Goal: Transaction & Acquisition: Register for event/course

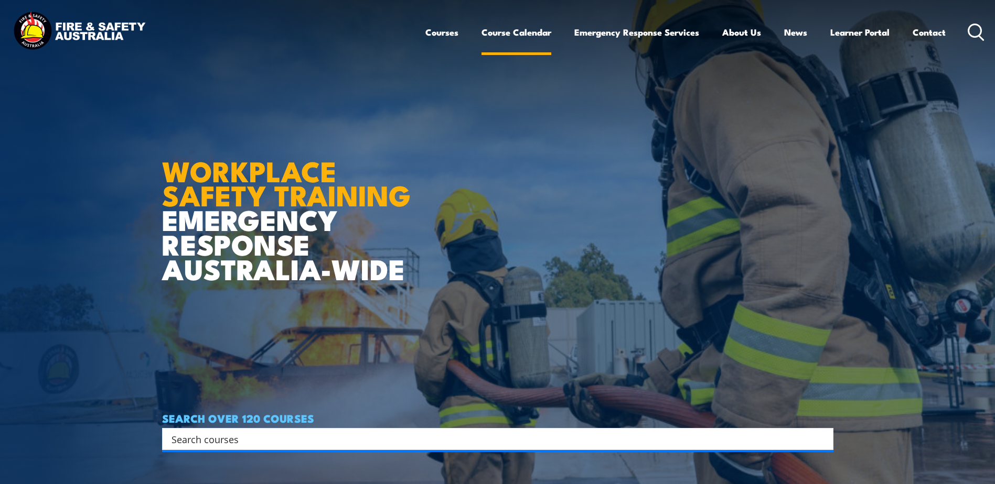
click at [515, 30] on link "Course Calendar" at bounding box center [516, 32] width 70 height 28
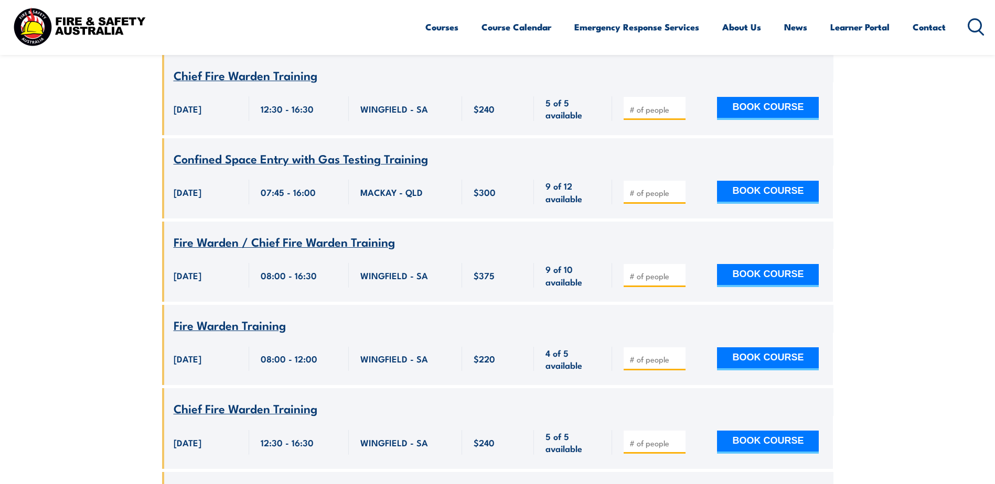
scroll to position [2097, 0]
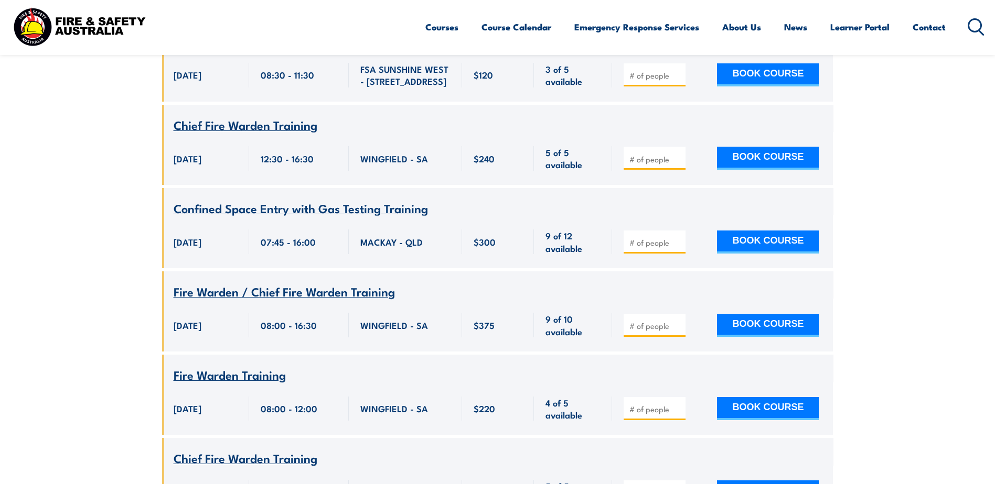
click at [314, 199] on span "Confined Space Entry with Gas Testing Training" at bounding box center [301, 208] width 254 height 18
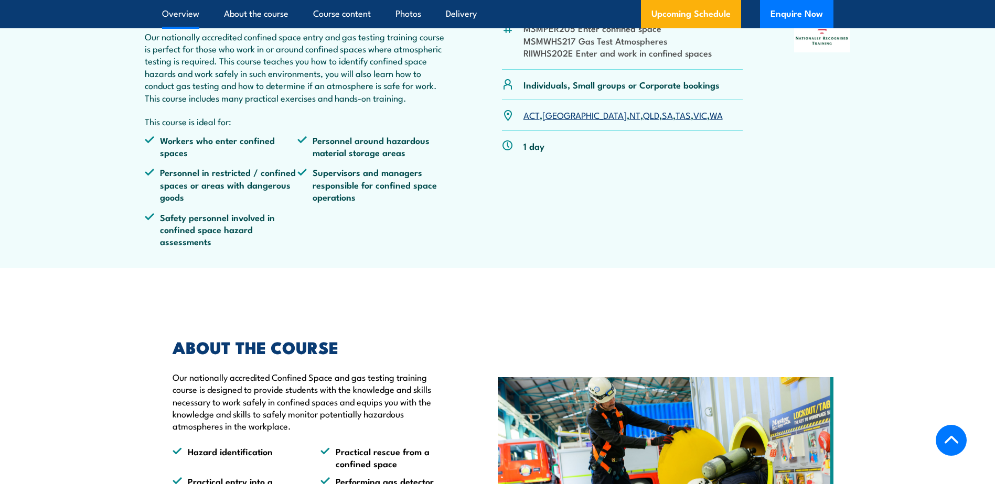
scroll to position [157, 0]
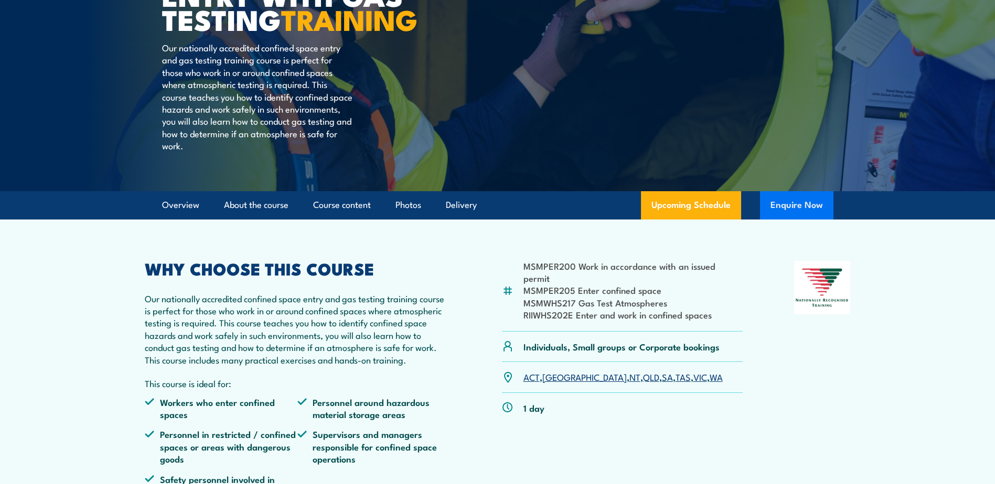
click at [806, 220] on button "Enquire Now" at bounding box center [796, 205] width 73 height 28
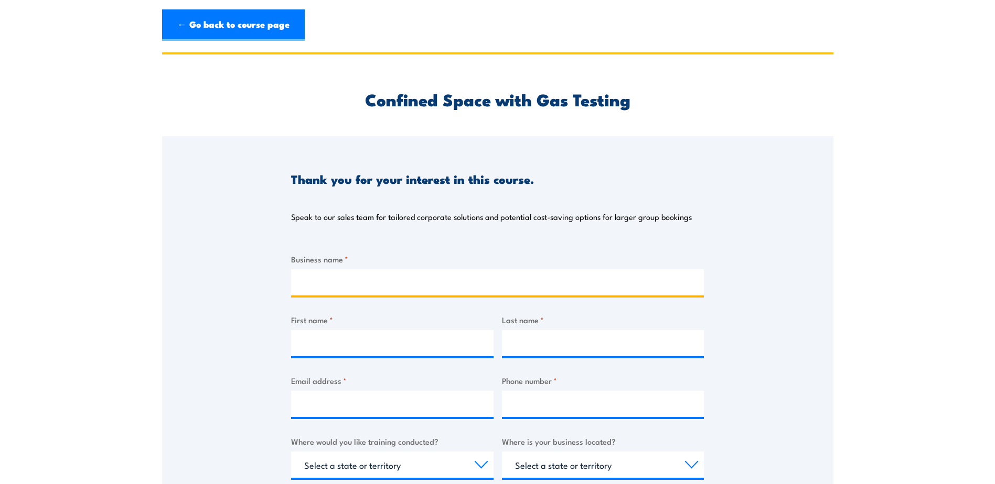
click at [343, 283] on input "Business name *" at bounding box center [497, 282] width 413 height 26
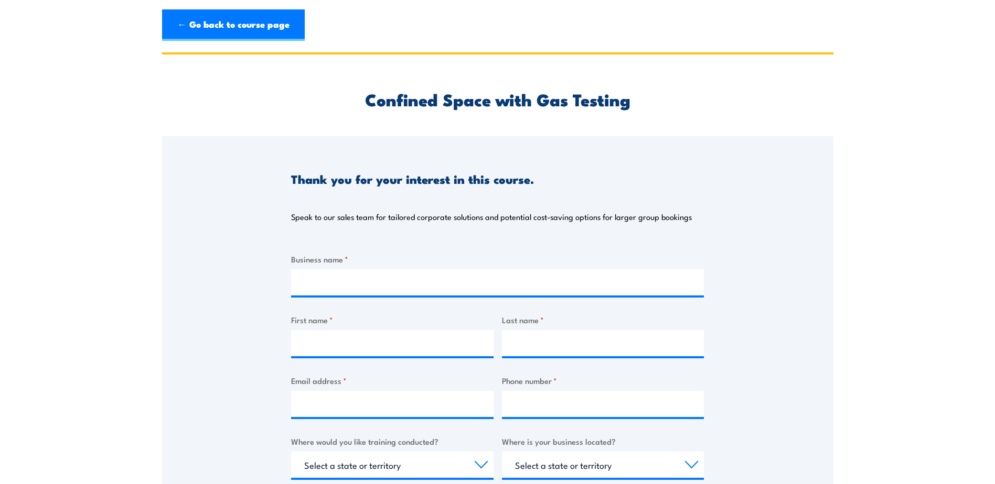
drag, startPoint x: 213, startPoint y: 293, endPoint x: 299, endPoint y: 312, distance: 88.8
click at [213, 293] on div "Thank you for your interest in this course. Speak to our sales team for tailore…" at bounding box center [497, 398] width 671 height 524
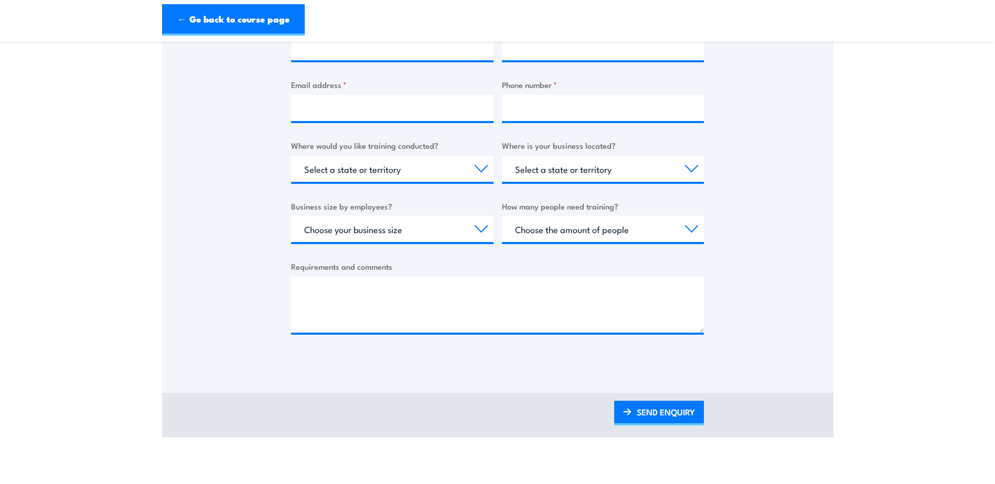
scroll to position [315, 0]
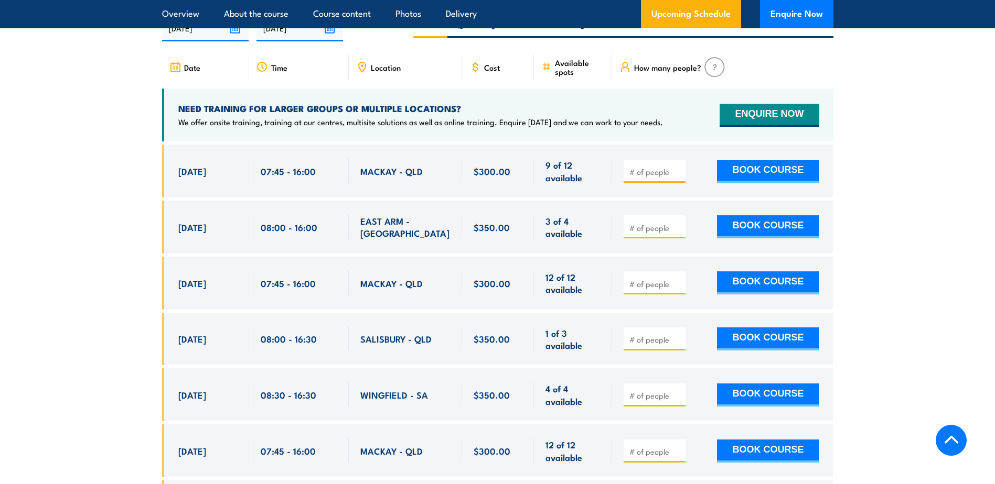
scroll to position [1952, 0]
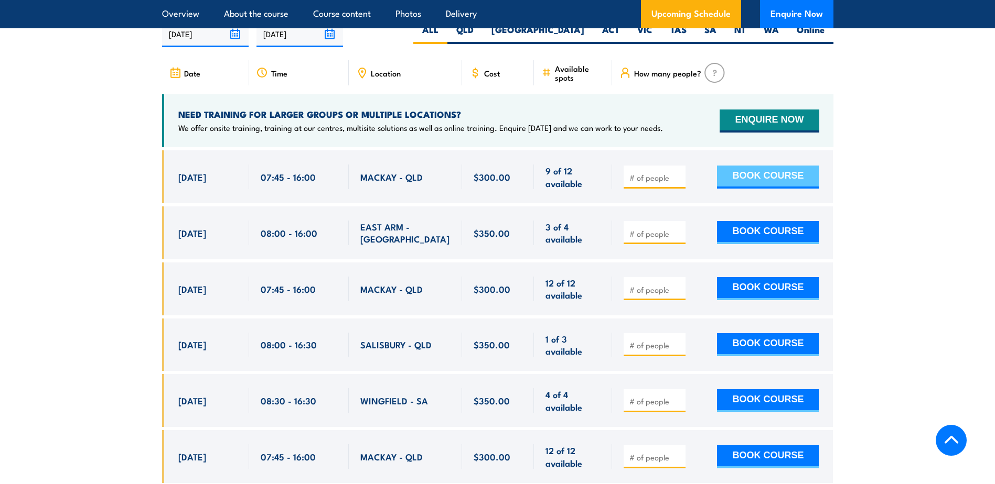
click at [782, 170] on button "BOOK COURSE" at bounding box center [768, 177] width 102 height 23
type input "1"
click at [677, 172] on input "1" at bounding box center [655, 177] width 52 height 10
click at [759, 175] on button "BOOK COURSE" at bounding box center [768, 177] width 102 height 23
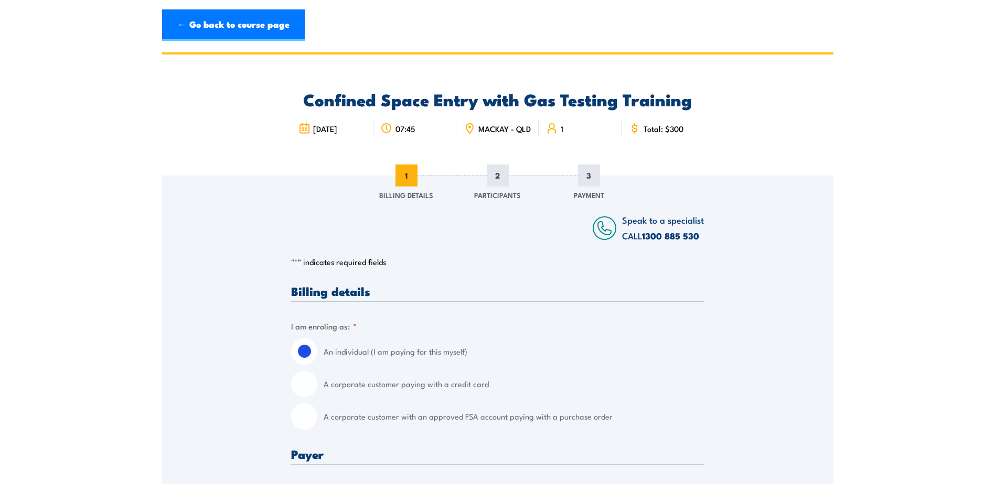
click at [314, 391] on input "A corporate customer paying with a credit card" at bounding box center [304, 384] width 26 height 26
radio input "true"
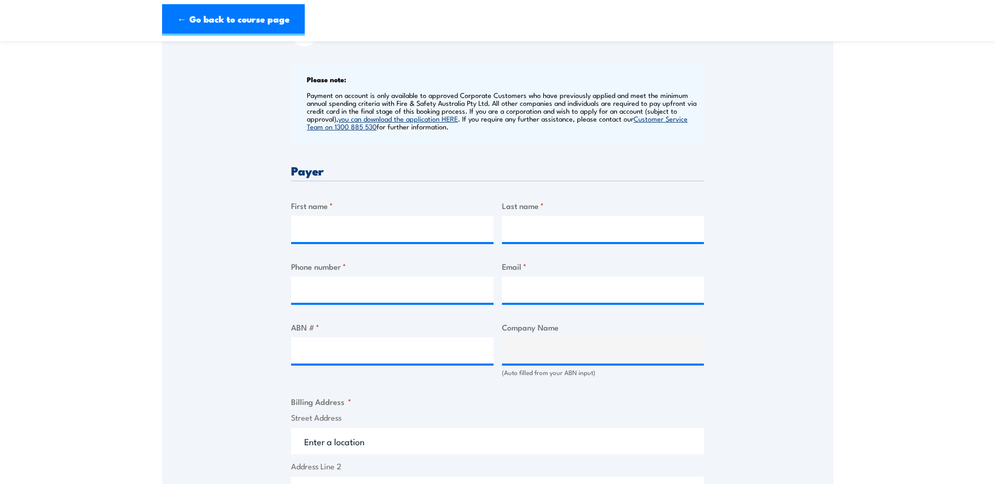
scroll to position [367, 0]
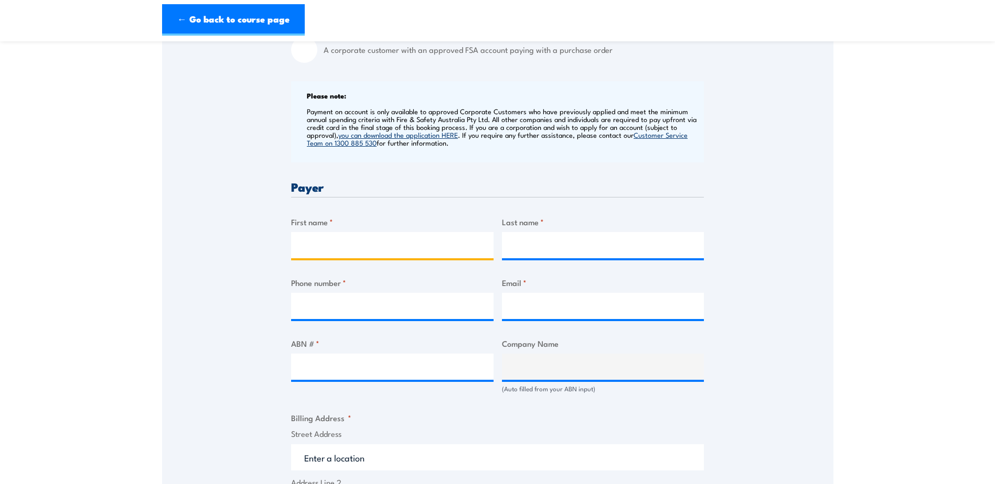
click at [333, 256] on input "First name *" at bounding box center [392, 245] width 202 height 26
type input "Agne"
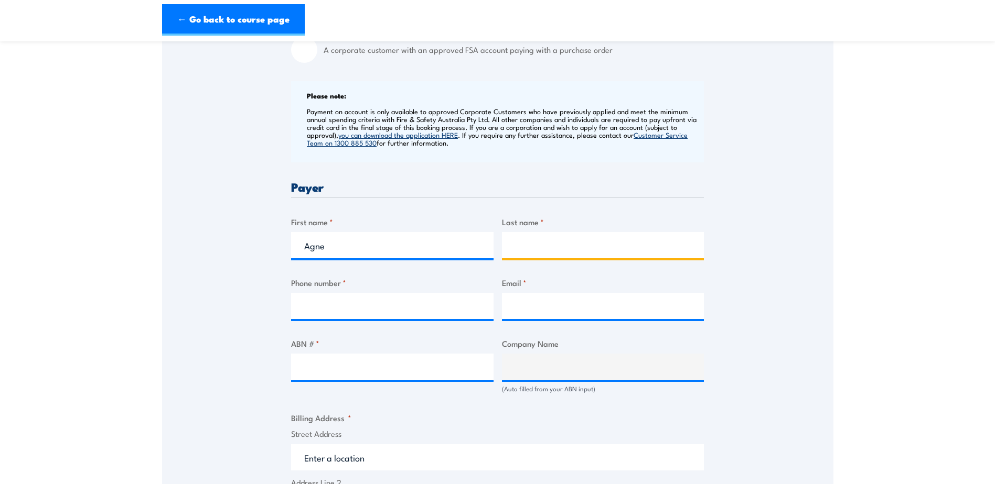
type input "Pranckeviciute"
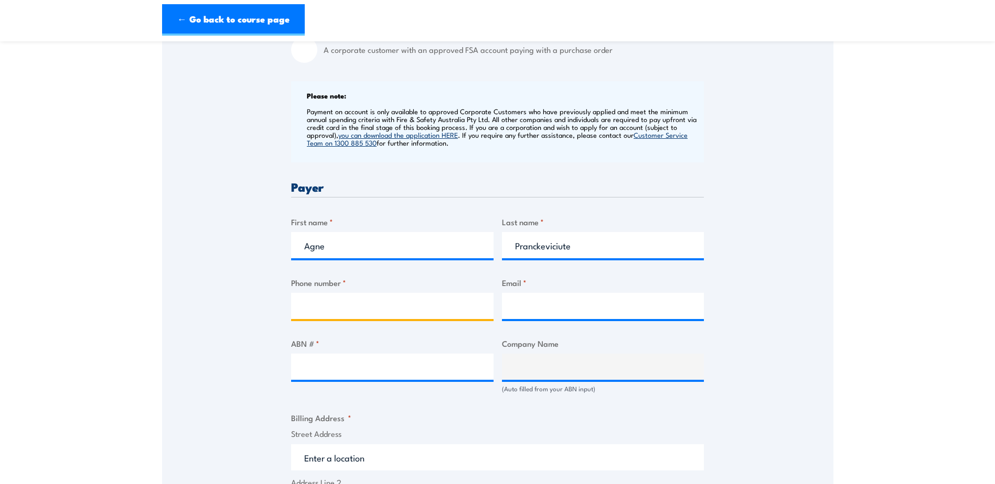
type input "075420857"
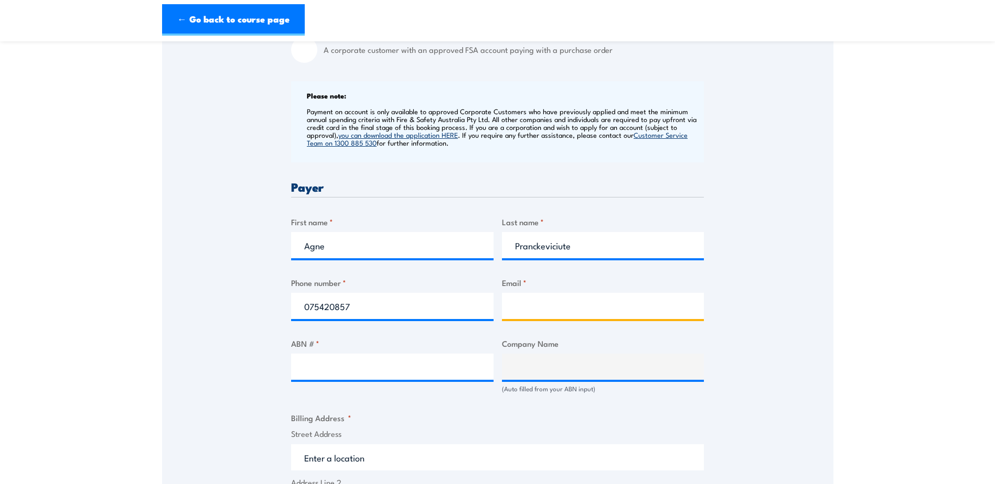
type input "[EMAIL_ADDRESS][DOMAIN_NAME]"
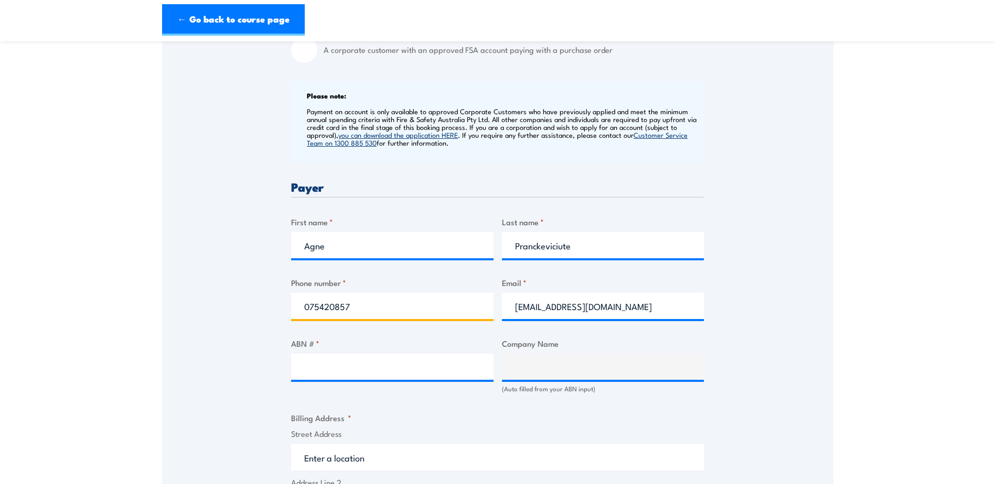
click at [372, 317] on input "075420857" at bounding box center [392, 306] width 202 height 26
drag, startPoint x: 362, startPoint y: 313, endPoint x: 172, endPoint y: 309, distance: 189.8
click at [173, 309] on div "Speak to a specialist CALL [PHONE_NUMBER] CALL [PHONE_NUMBER] " * " indicates r…" at bounding box center [497, 369] width 671 height 1121
paste input "[PHONE_NUMBER]"
type input "[PHONE_NUMBER]"
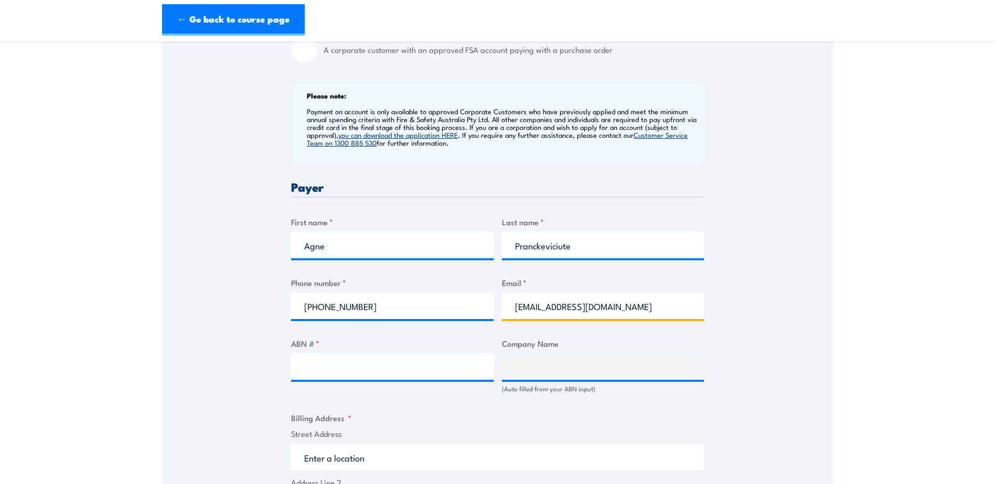
click at [587, 315] on input "[EMAIL_ADDRESS][DOMAIN_NAME]" at bounding box center [603, 306] width 202 height 26
drag, startPoint x: 668, startPoint y: 317, endPoint x: 414, endPoint y: 299, distance: 254.9
click at [415, 299] on div "Billing details I am enroling as: * An individual (I am paying for this myself)…" at bounding box center [497, 422] width 413 height 1008
paste input "downerau-water"
type input "[EMAIL_ADDRESS][DOMAIN_NAME]"
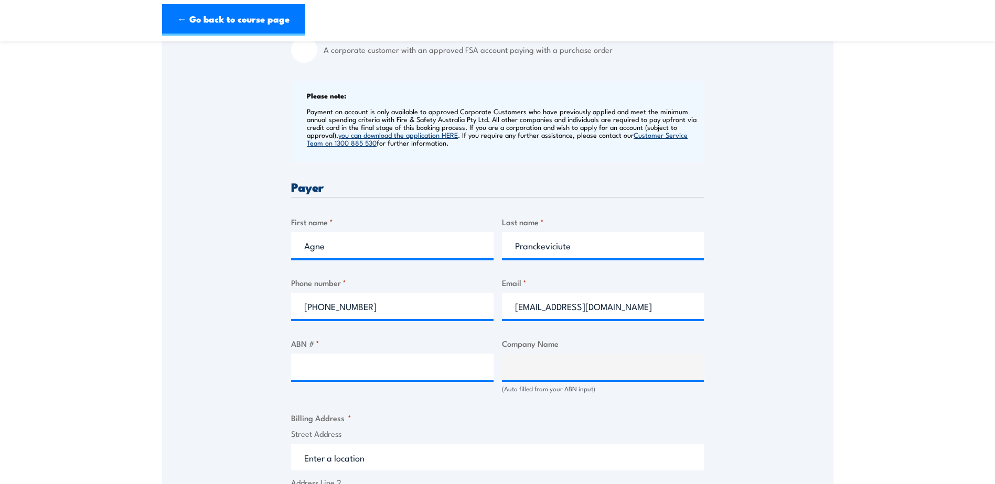
click at [754, 292] on div "Speak to a specialist CALL [PHONE_NUMBER] CALL [PHONE_NUMBER] " * " indicates r…" at bounding box center [497, 369] width 671 height 1121
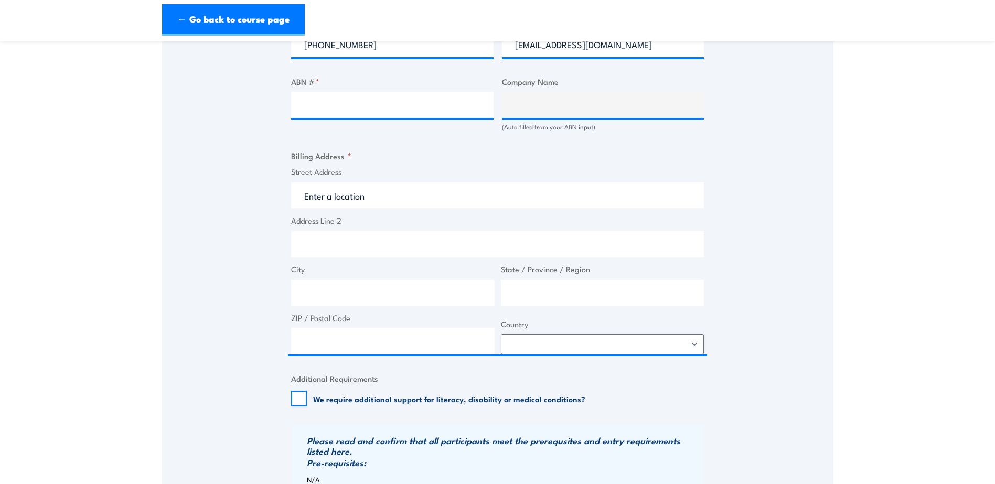
scroll to position [472, 0]
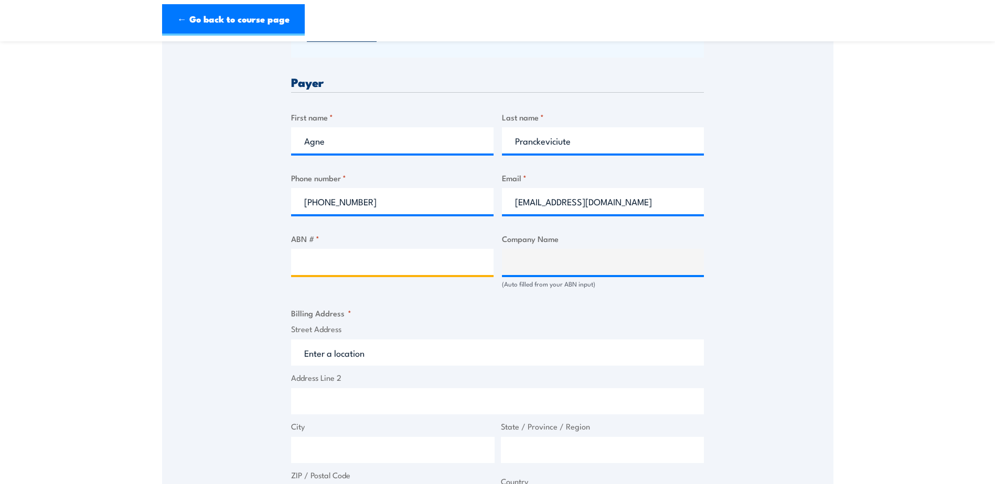
click at [341, 255] on input "ABN # *" at bounding box center [392, 262] width 202 height 26
paste input "49 115 288 527"
type input "49 115 288 527"
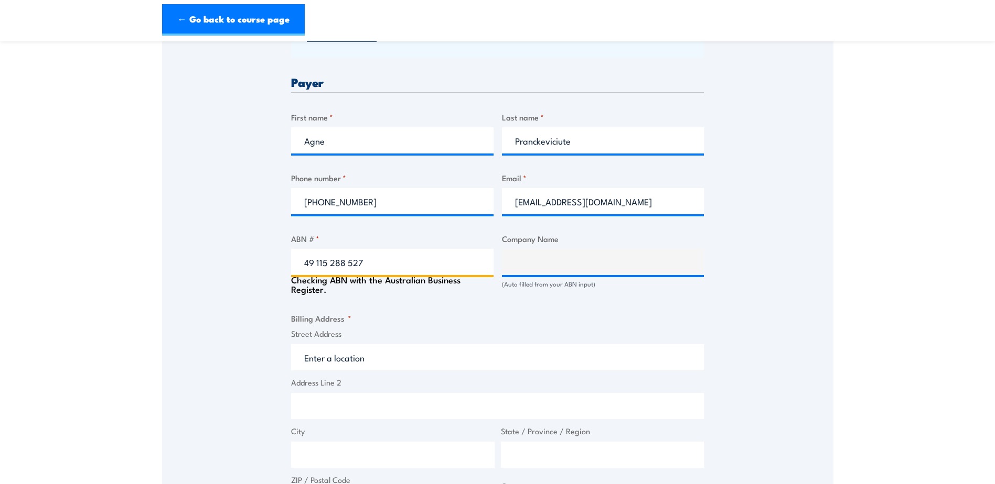
type input "[PERSON_NAME] PIPETECH PTY LIMITED"
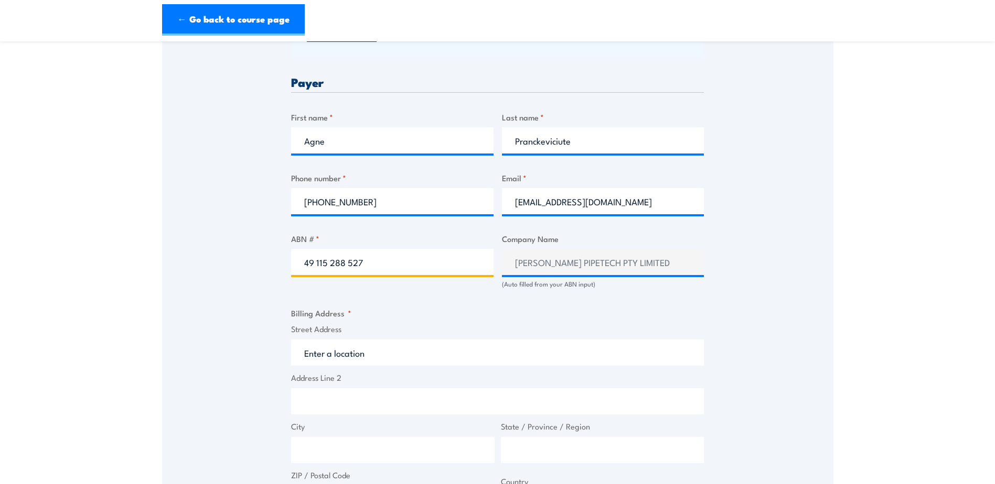
type input "49 115 288 527"
click at [368, 361] on input "Street Address" at bounding box center [497, 353] width 413 height 26
paste input "owner Pipetech Pty Ltd [STREET_ADDRESS]"
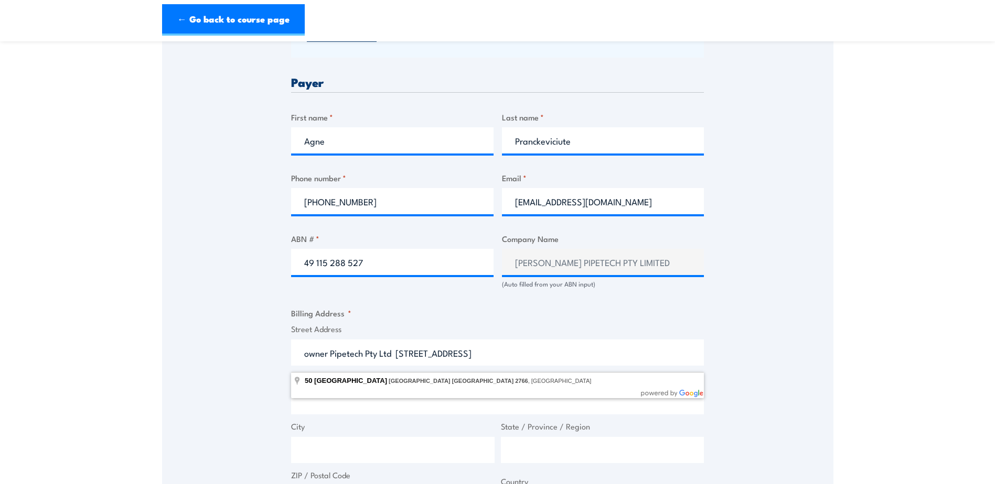
drag, startPoint x: 397, startPoint y: 360, endPoint x: 188, endPoint y: 338, distance: 210.3
click at [189, 338] on div "Speak to a specialist CALL [PHONE_NUMBER] CALL [PHONE_NUMBER] " * " indicates r…" at bounding box center [497, 264] width 671 height 1121
type input "[STREET_ADDRESS]"
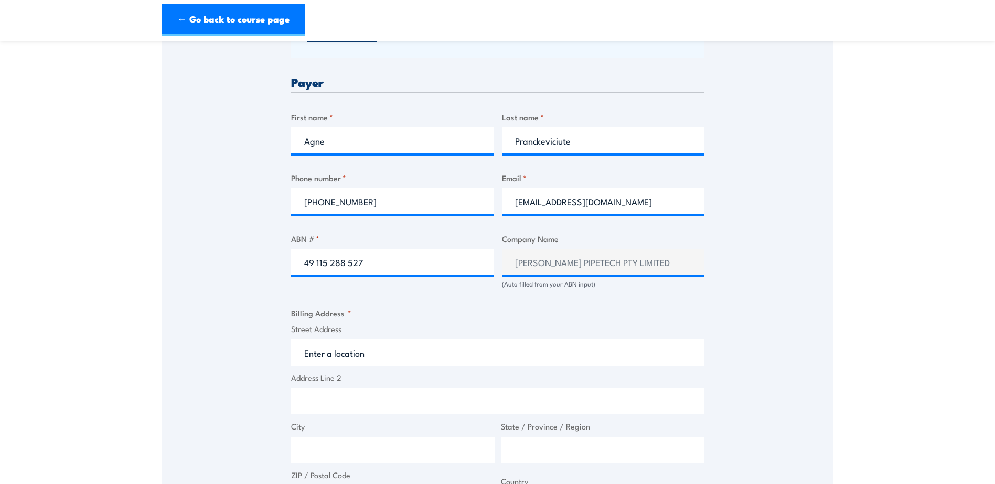
type input "[STREET_ADDRESS]"
type input "[GEOGRAPHIC_DATA]"
type input "2766"
select select "[GEOGRAPHIC_DATA]"
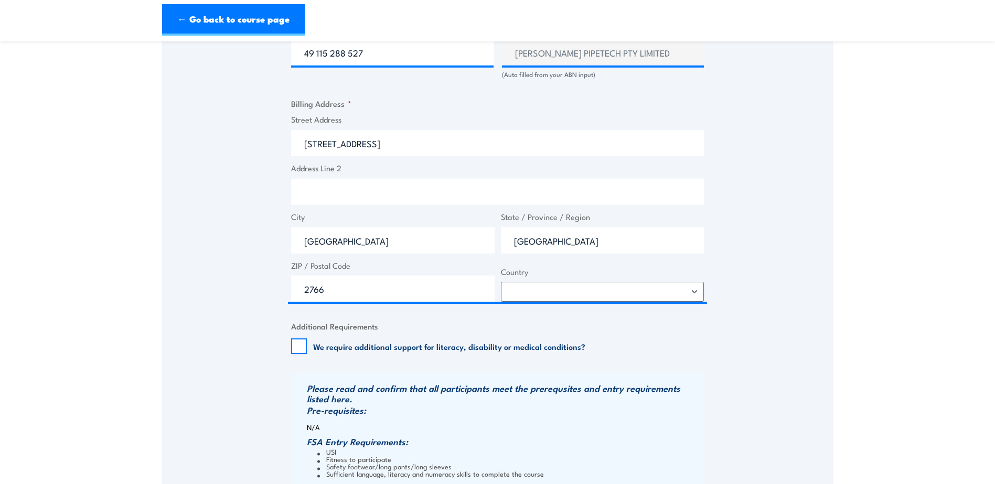
scroll to position [839, 0]
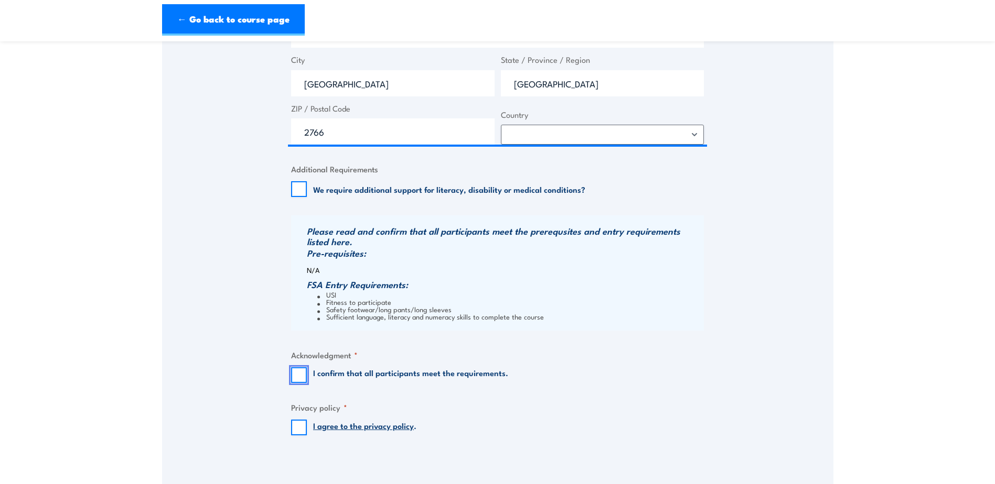
drag, startPoint x: 295, startPoint y: 385, endPoint x: 298, endPoint y: 428, distance: 43.7
click at [294, 383] on input "I confirm that all participants meet the requirements." at bounding box center [299, 376] width 16 height 16
checkbox input "true"
click at [301, 436] on input "I agree to the privacy policy ." at bounding box center [299, 428] width 16 height 16
checkbox input "true"
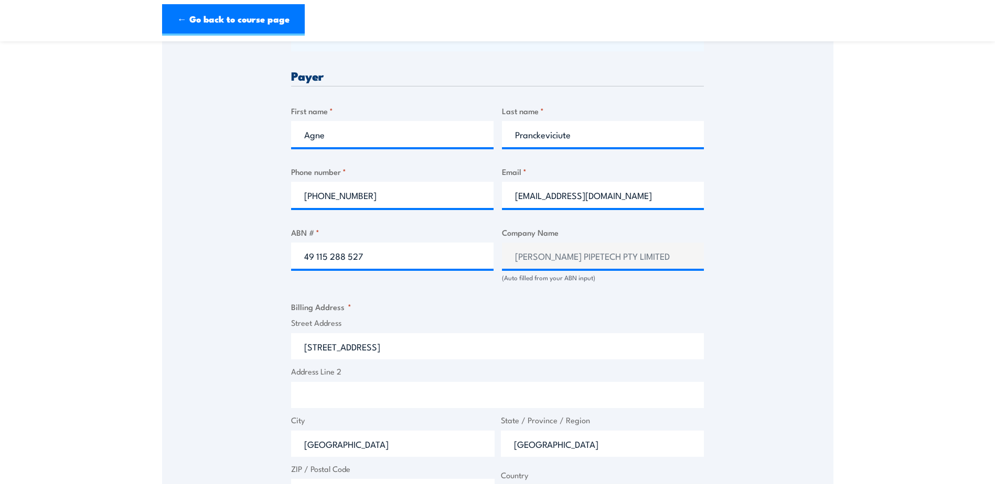
scroll to position [472, 0]
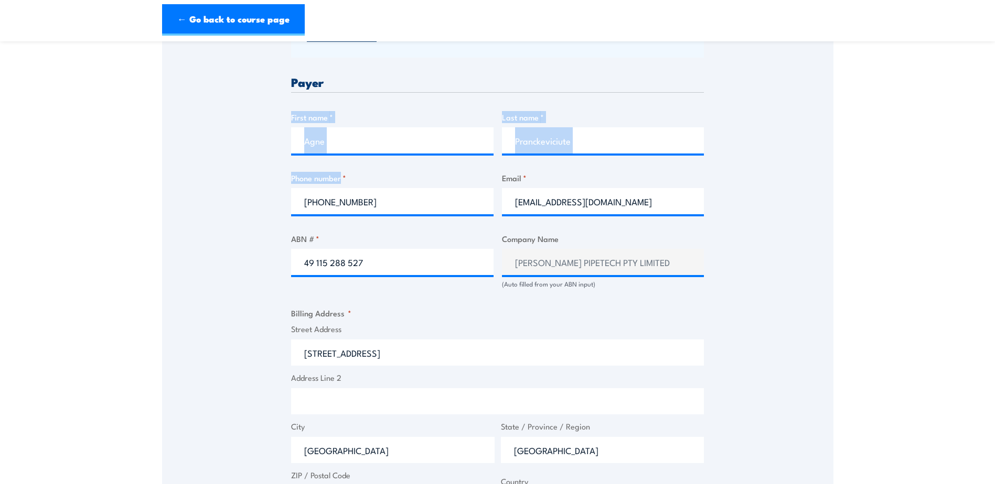
drag, startPoint x: 272, startPoint y: 109, endPoint x: 375, endPoint y: 186, distance: 128.9
click at [375, 186] on div "Speak to a specialist CALL [PHONE_NUMBER] CALL [PHONE_NUMBER] " * " indicates r…" at bounding box center [497, 264] width 671 height 1121
click at [862, 296] on section "Confined Space Entry with Gas Testing Training 1 "" at bounding box center [497, 240] width 995 height 1319
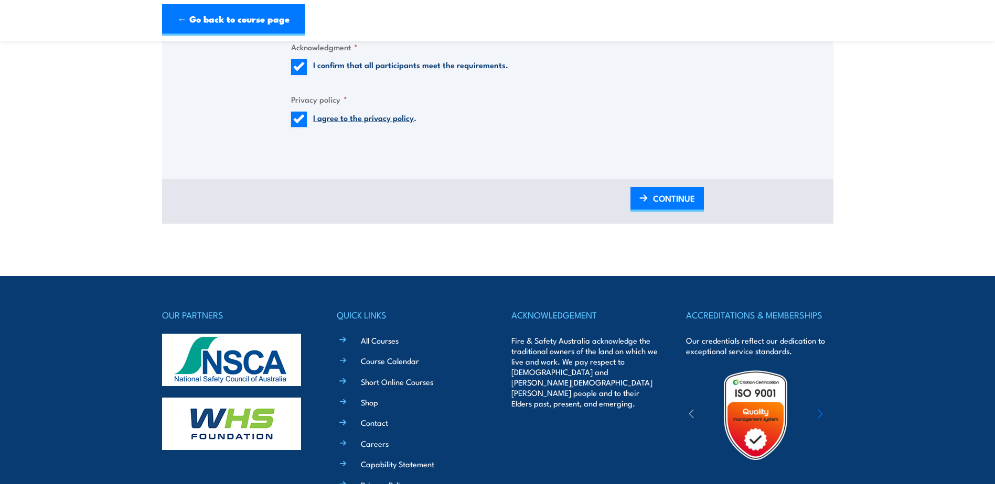
scroll to position [927, 0]
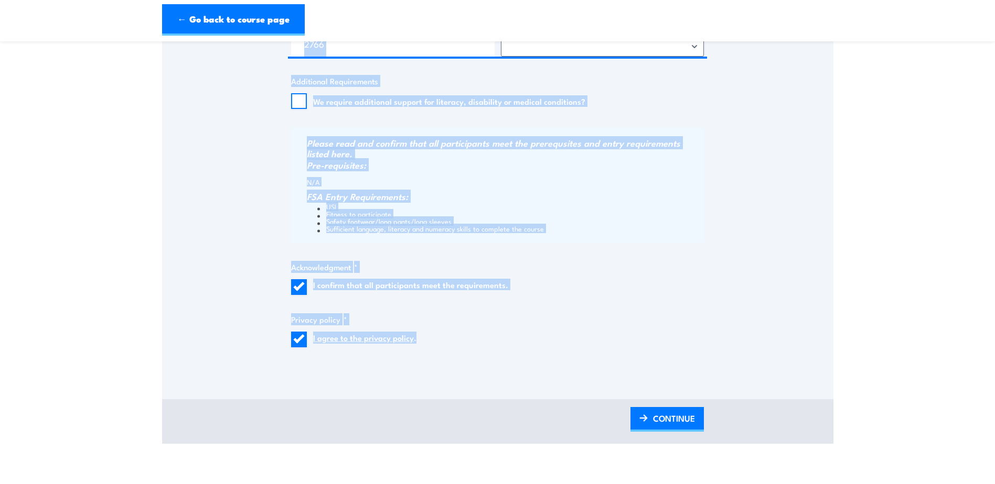
drag, startPoint x: 289, startPoint y: 250, endPoint x: 658, endPoint y: 401, distance: 398.3
copy div "Payer First name * Last name * Phone number * Email * ABN # * Company Name (Aut…"
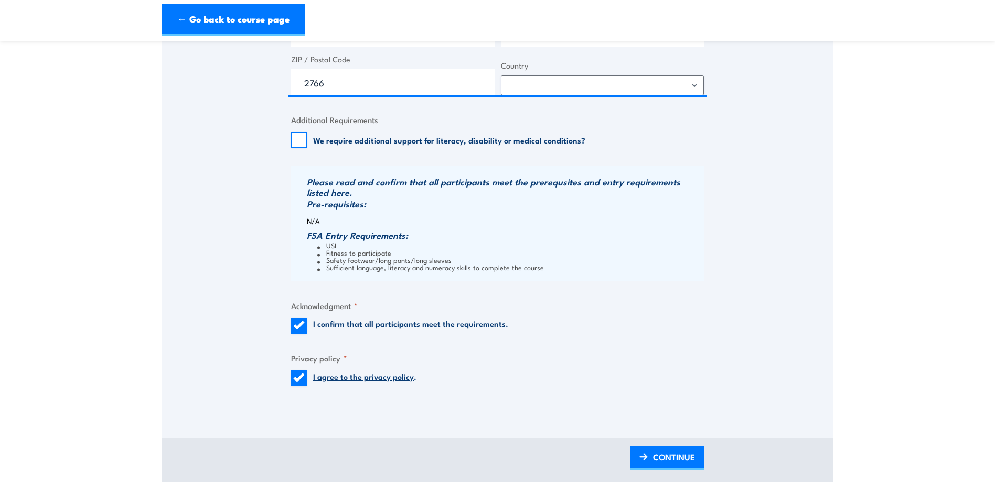
scroll to position [894, 0]
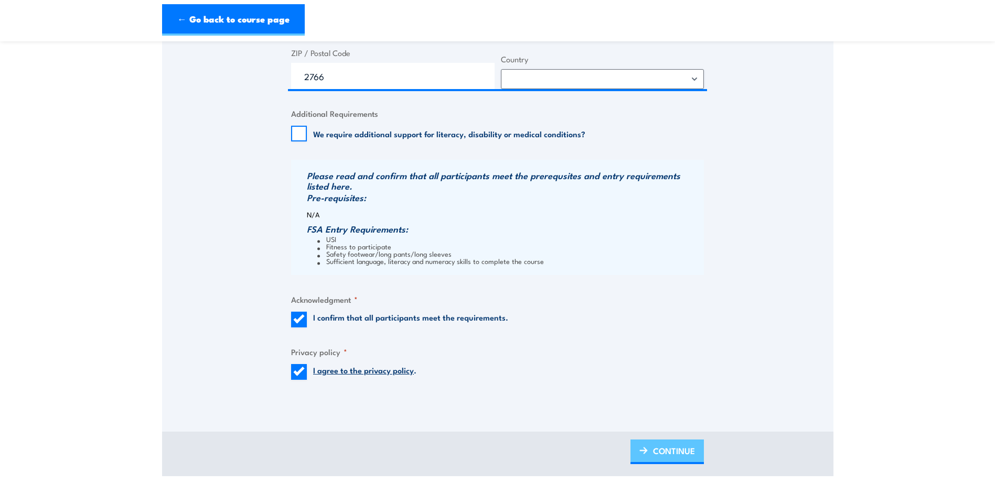
click at [665, 462] on span "CONTINUE" at bounding box center [674, 451] width 42 height 28
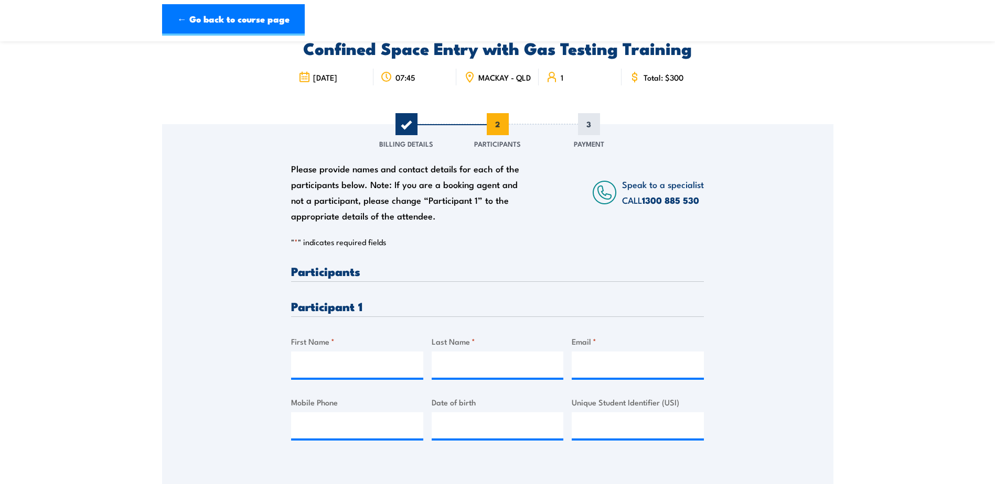
scroll to position [52, 0]
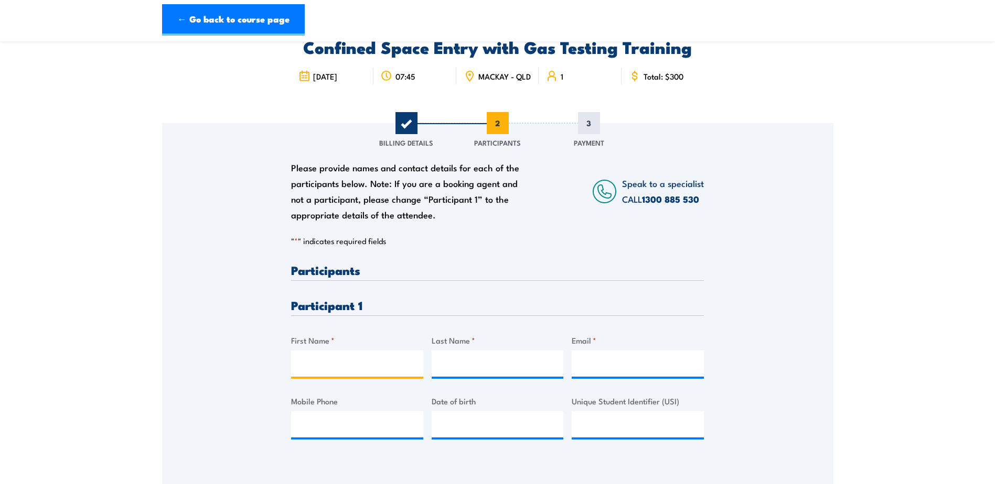
click at [336, 373] on input "First Name *" at bounding box center [357, 364] width 132 height 26
type input "[PERSON_NAME]"
click at [918, 352] on section "Confined Space Entry with Gas Testing Training 1 "" at bounding box center [497, 267] width 995 height 534
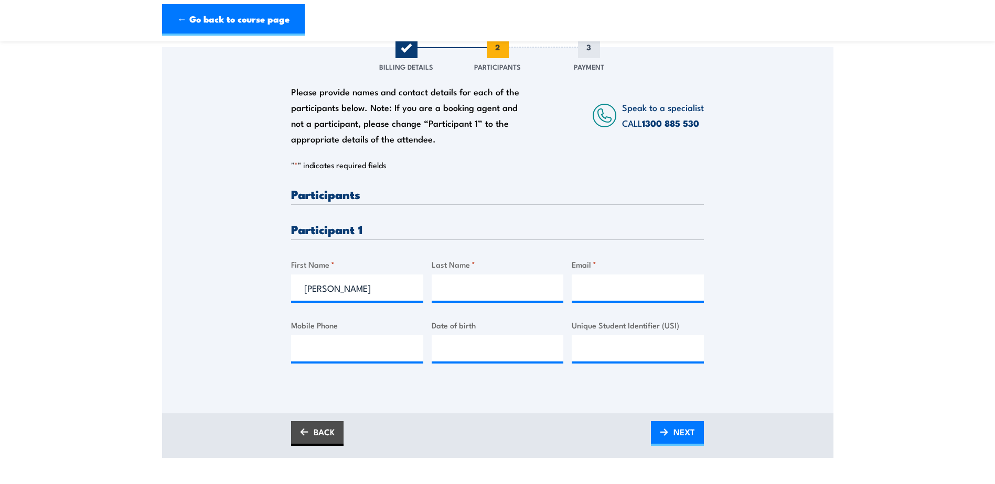
scroll to position [105, 0]
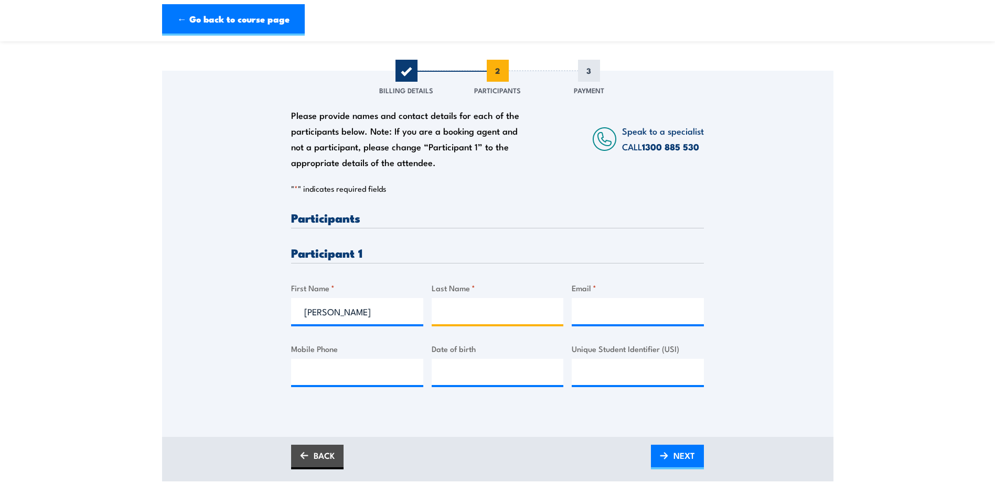
click at [489, 311] on input "Last Name *" at bounding box center [497, 311] width 132 height 26
type input "[PERSON_NAME]"
click at [601, 316] on input "Email *" at bounding box center [637, 311] width 132 height 26
paste input "[PERSON_NAME][EMAIL_ADDRESS][DOMAIN_NAME]"
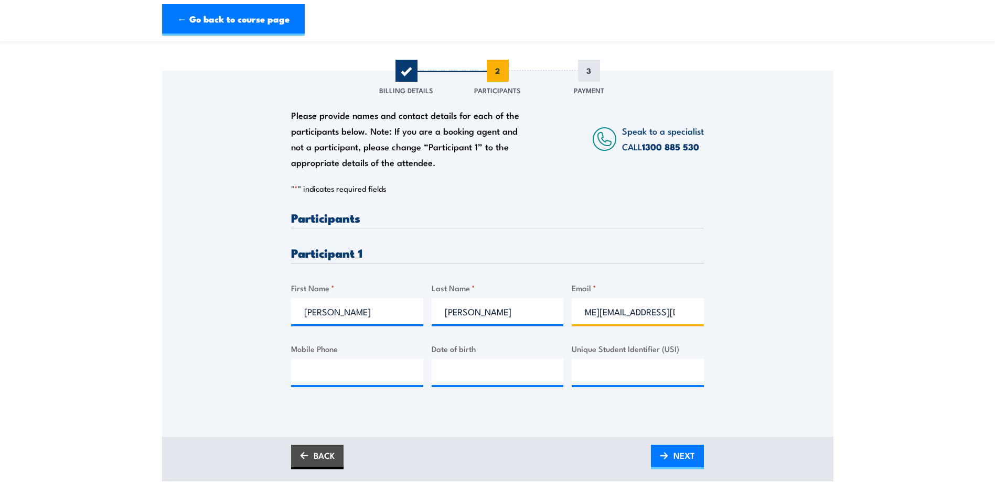
type input "[PERSON_NAME][EMAIL_ADDRESS][DOMAIN_NAME]"
drag, startPoint x: 795, startPoint y: 330, endPoint x: 742, endPoint y: 327, distance: 53.1
click at [794, 330] on div "Please provide names and contact details for each of the participants below. No…" at bounding box center [497, 239] width 671 height 337
click at [654, 325] on input "[PERSON_NAME][EMAIL_ADDRESS][DOMAIN_NAME]" at bounding box center [637, 311] width 132 height 26
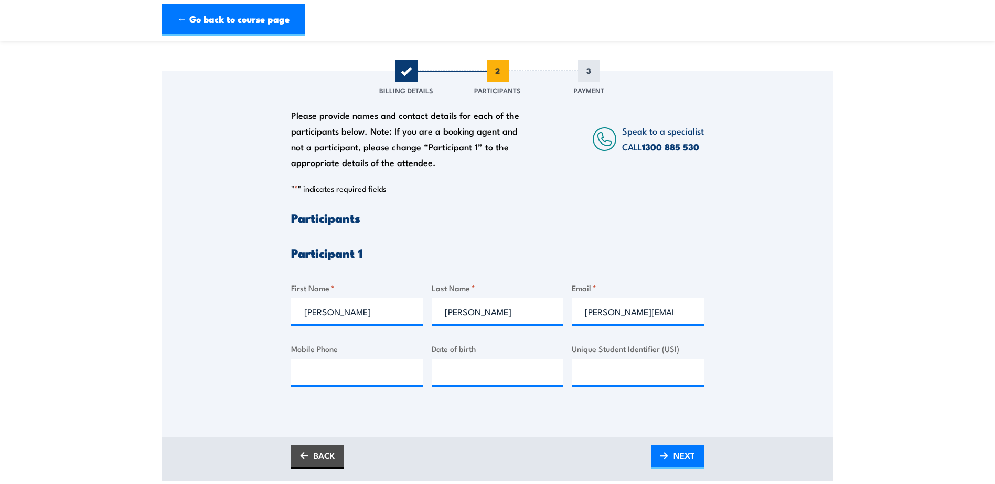
click at [853, 321] on section "Confined Space Entry with Gas Testing Training 1 "" at bounding box center [497, 215] width 995 height 534
click at [311, 367] on input "Mobile Phone" at bounding box center [357, 372] width 132 height 26
paste input "0415 282 878"
type input "0415 282 878"
click at [460, 380] on input "__/__/____" at bounding box center [497, 372] width 132 height 26
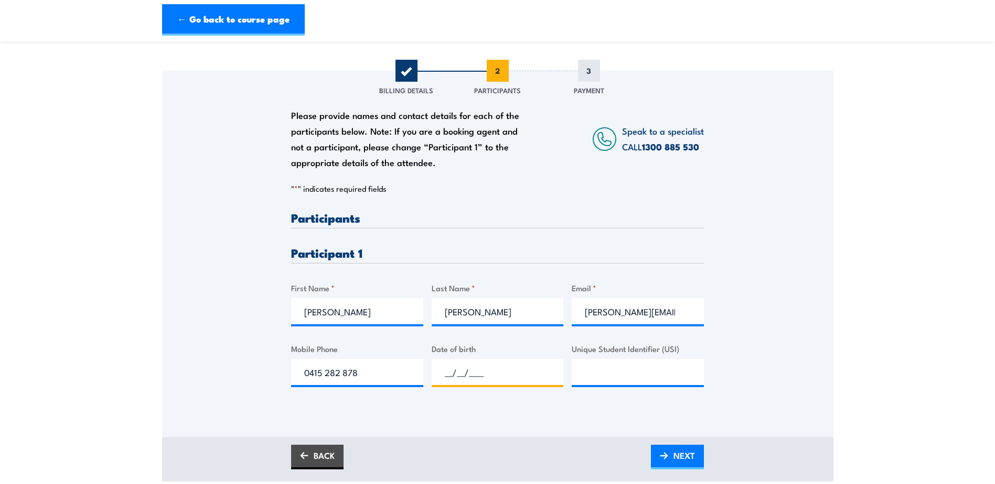
paste input "21/99/3"
drag, startPoint x: 491, startPoint y: 384, endPoint x: 394, endPoint y: 371, distance: 98.5
click at [394, 371] on div "Please provide names and contact details for each of the participants below. No…" at bounding box center [497, 308] width 413 height 192
type input "[DATE]"
click at [937, 340] on section "Confined Space Entry with Gas Testing Training 1 "" at bounding box center [497, 215] width 995 height 534
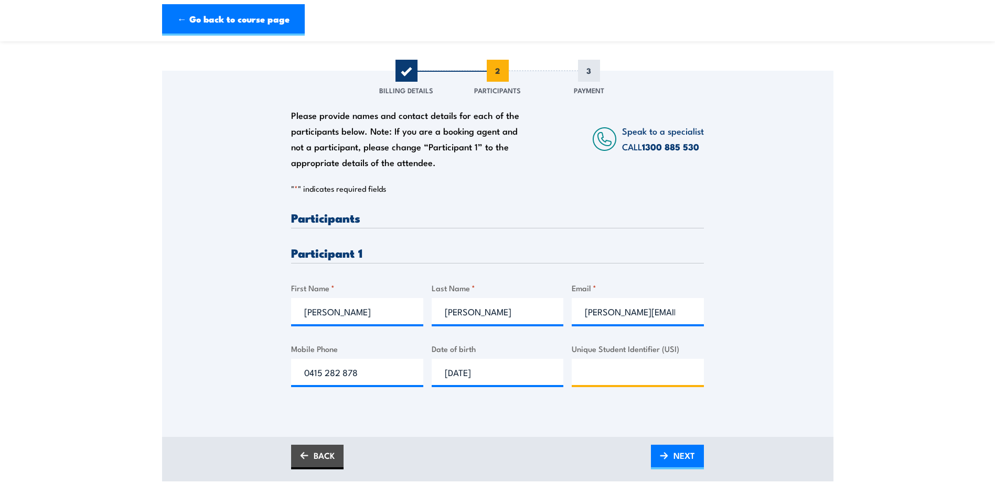
click at [677, 374] on input "Unique Student Identifier (USI)" at bounding box center [637, 372] width 132 height 26
paste input "NRLY9FFL2Q"
type input "NRLY9FFL2Q"
click at [801, 401] on div "Please provide names and contact details for each of the participants below. No…" at bounding box center [497, 239] width 671 height 337
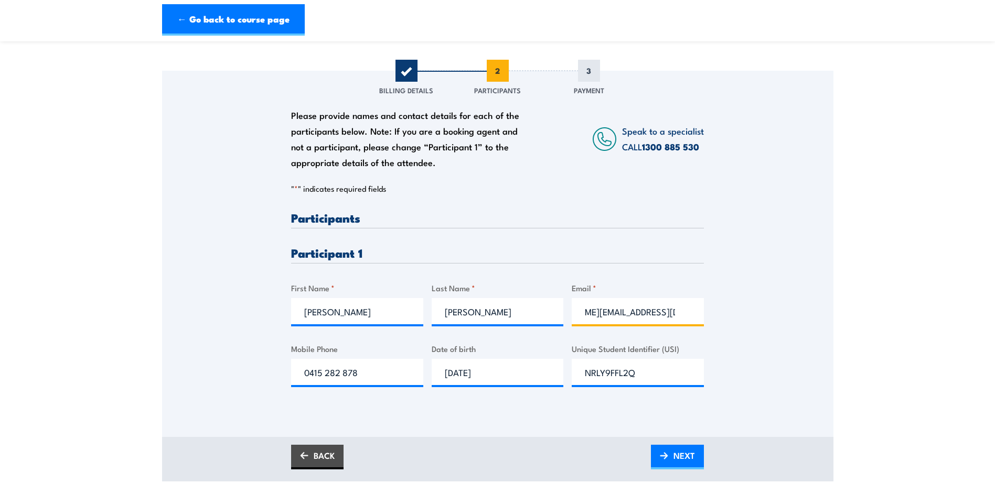
drag, startPoint x: 652, startPoint y: 317, endPoint x: 797, endPoint y: 312, distance: 145.3
click at [757, 317] on div "Please provide names and contact details for each of the participants below. No…" at bounding box center [497, 239] width 671 height 337
click at [798, 311] on div "Please provide names and contact details for each of the participants below. No…" at bounding box center [497, 239] width 671 height 337
click at [688, 461] on span "NEXT" at bounding box center [683, 456] width 21 height 28
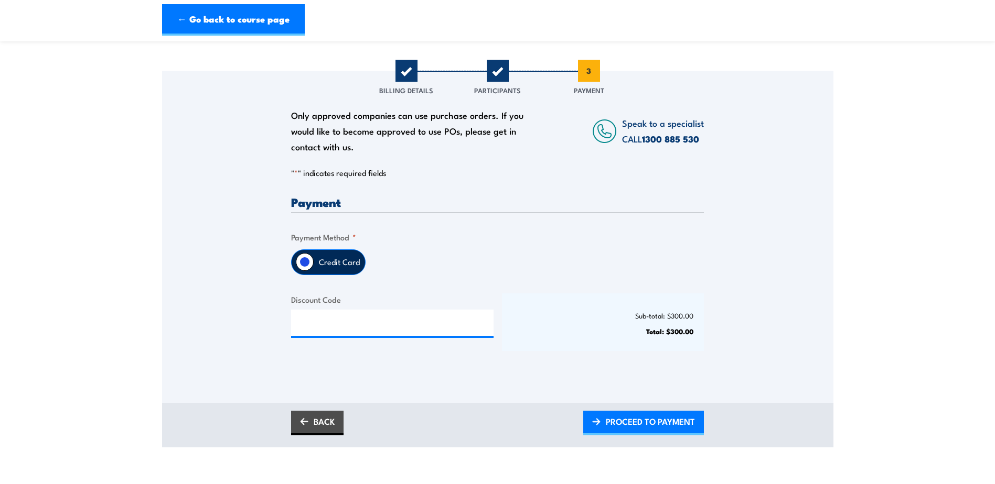
scroll to position [52, 0]
